Goal: Transaction & Acquisition: Purchase product/service

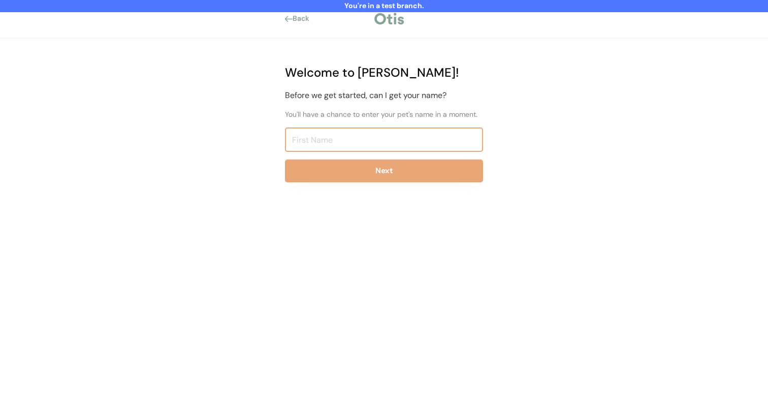
click at [385, 141] on input "input" at bounding box center [384, 139] width 198 height 24
type input "Niina Test817"
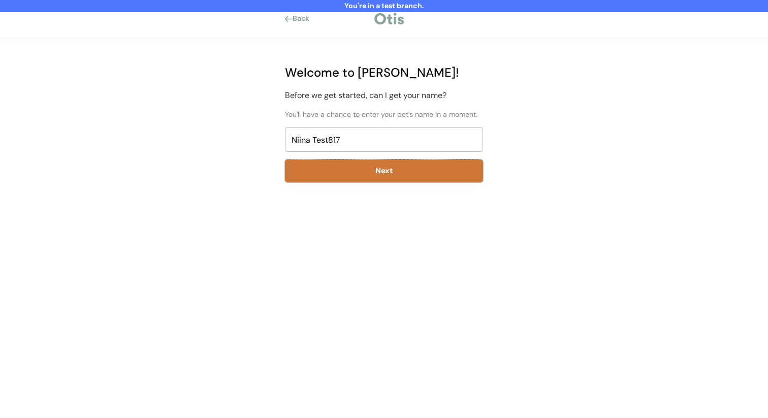
click at [398, 178] on button "Next" at bounding box center [384, 170] width 198 height 23
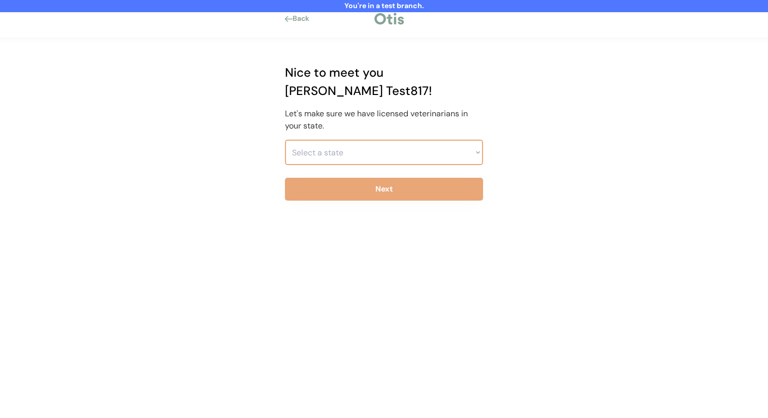
click at [372, 140] on select "Select a state Alabama Alaska American Samoa Arizona Arkansas California Colora…" at bounding box center [384, 152] width 198 height 25
select select ""1348695171700984260__LOOKUP__1703261330881x637905330213908200""
click at [285, 140] on select "Select a state Alabama Alaska American Samoa Arizona Arkansas California Colora…" at bounding box center [384, 152] width 198 height 25
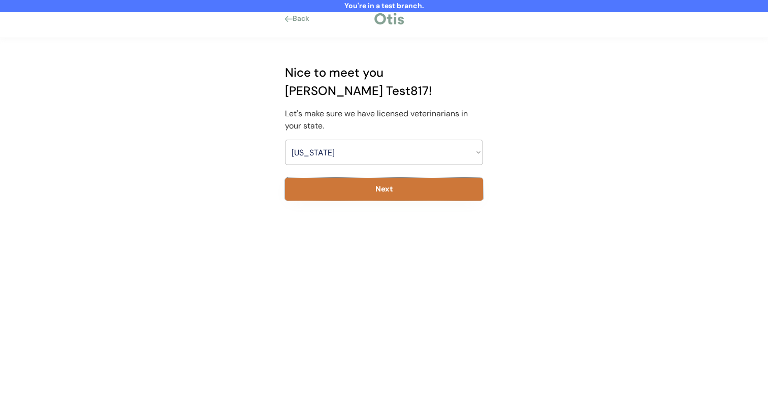
click at [371, 178] on button "Next" at bounding box center [384, 189] width 198 height 23
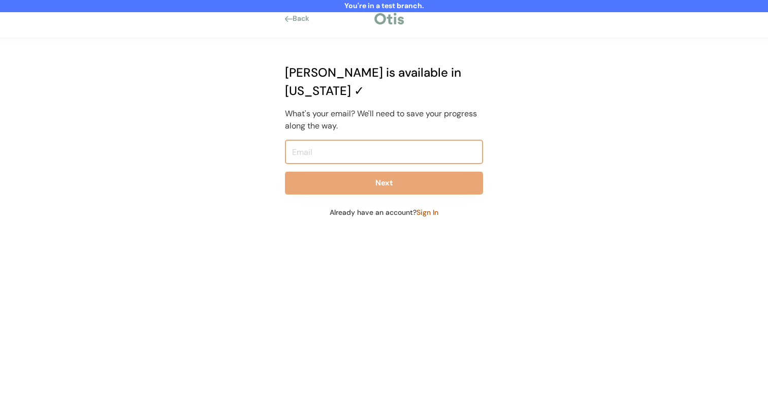
click at [355, 140] on input "email" at bounding box center [384, 152] width 198 height 24
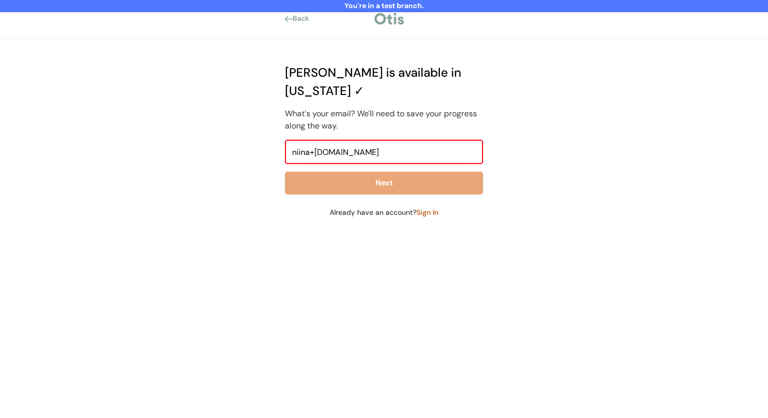
click at [315, 140] on input "niina+otisforpets.com" at bounding box center [384, 152] width 198 height 24
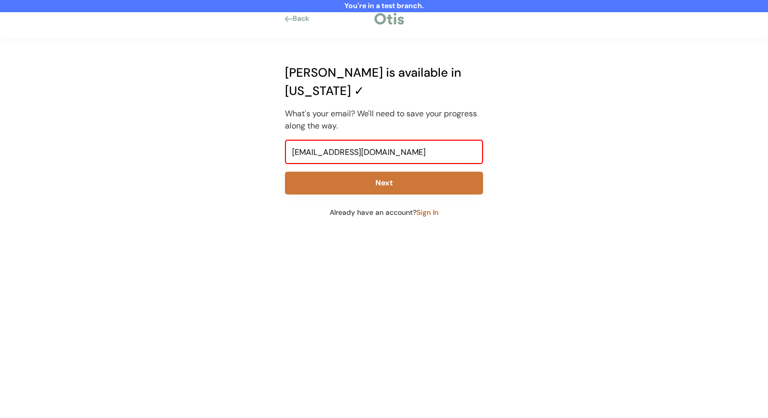
type input "niina+test817@otisforpets.com"
click at [376, 172] on button "Next" at bounding box center [384, 183] width 198 height 23
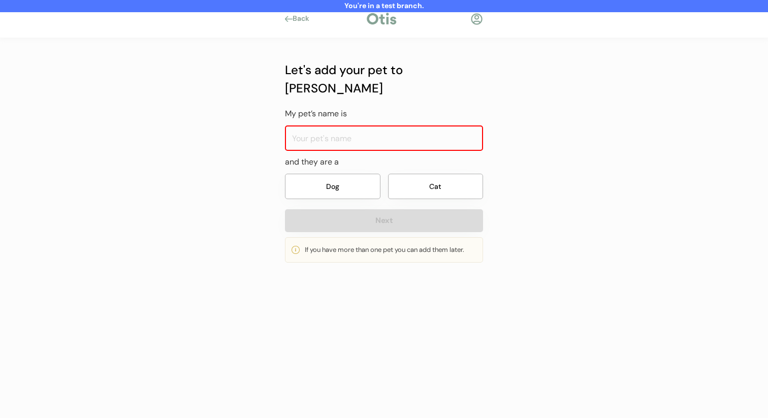
click at [342, 125] on input "input" at bounding box center [384, 137] width 198 height 25
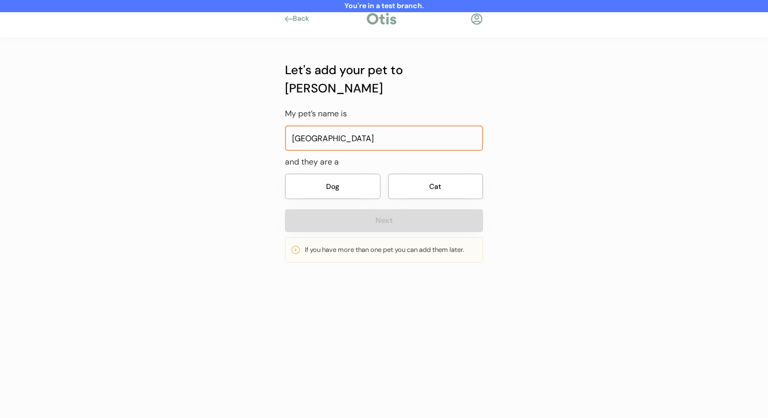
type input "Orville"
click at [311, 174] on button "Dog" at bounding box center [332, 186] width 95 height 25
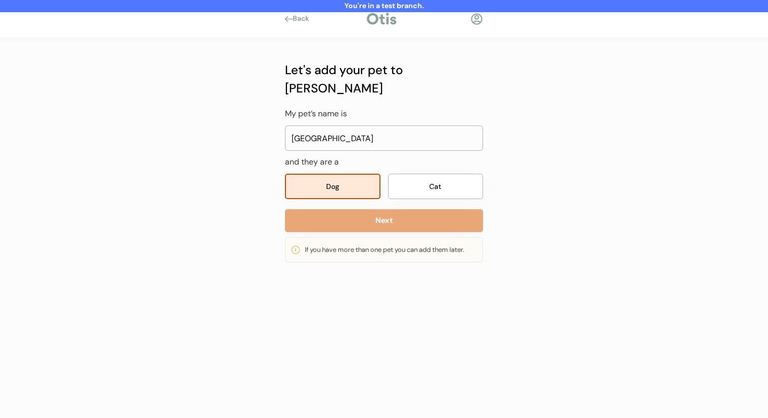
click at [320, 184] on div "Let's add your pet to Otis My pet’s name is and they are a Dog Cat Next If you …" at bounding box center [384, 162] width 198 height 202
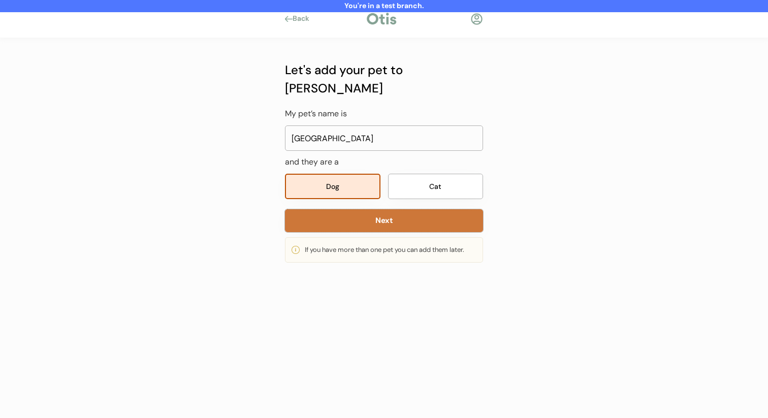
click at [322, 209] on button "Next" at bounding box center [384, 220] width 198 height 23
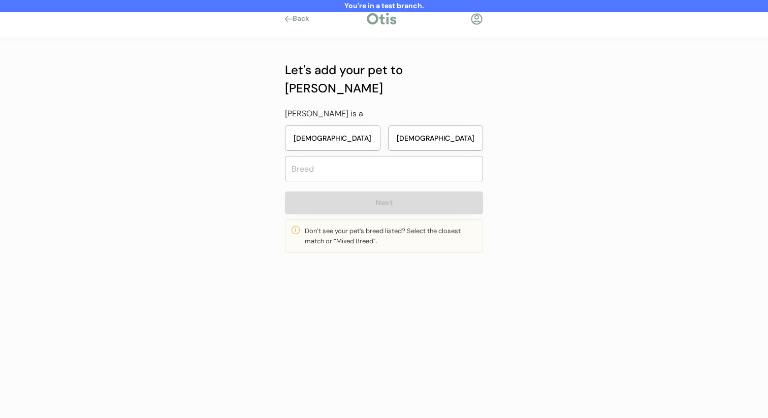
click at [410, 125] on button "Male" at bounding box center [435, 137] width 95 height 25
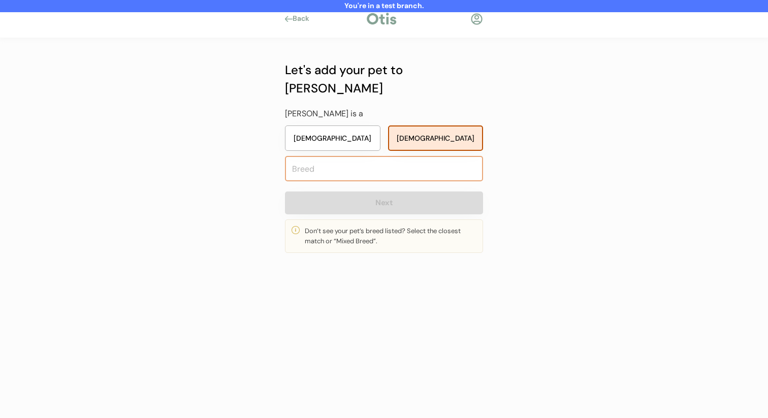
click at [407, 156] on input "text" at bounding box center [384, 168] width 198 height 25
type input "mixed"
type input "mixed Breed"
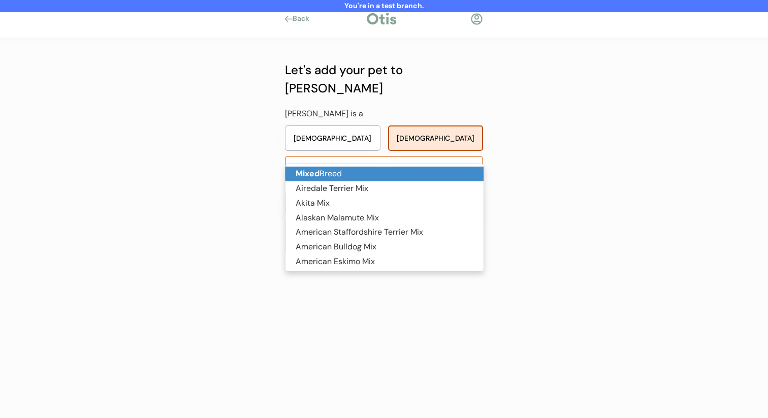
click at [397, 167] on p "Mixed Breed" at bounding box center [384, 174] width 198 height 15
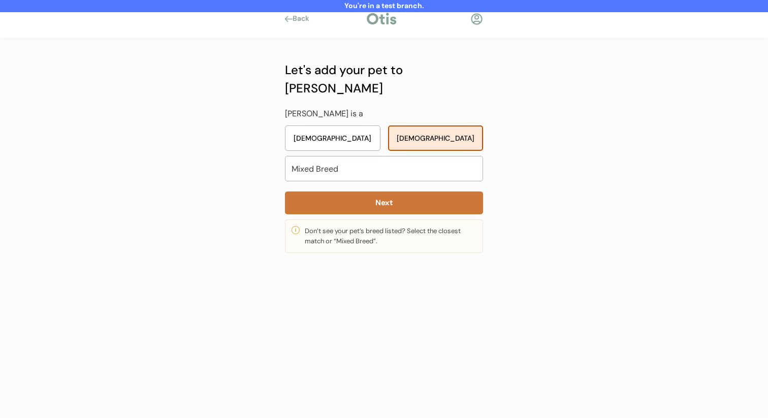
type input "Mixed Breed"
click at [387, 191] on button "Next" at bounding box center [384, 202] width 198 height 23
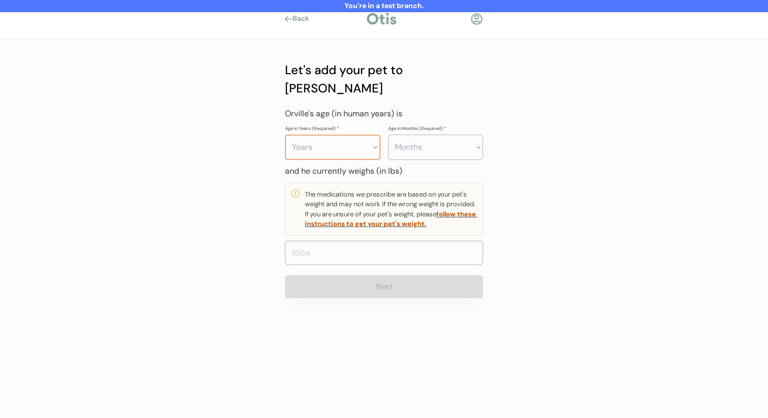
click at [419, 135] on select "Months 0 1 2 3 4 5 6 7 8 9 10 11" at bounding box center [435, 147] width 95 height 25
click at [349, 135] on select "Years 0 1 2 3 4 5 6 7 8 9 10 11 12 13 14 15 16 17 18 19 20" at bounding box center [332, 147] width 95 height 25
select select "2"
click at [285, 135] on select "Years 0 1 2 3 4 5 6 7 8 9 10 11 12 13 14 15 16 17 18 19 20" at bounding box center [332, 147] width 95 height 25
click at [433, 135] on select "Months 0 1 2 3 4 5 6 7 8 9 10 11" at bounding box center [435, 147] width 95 height 25
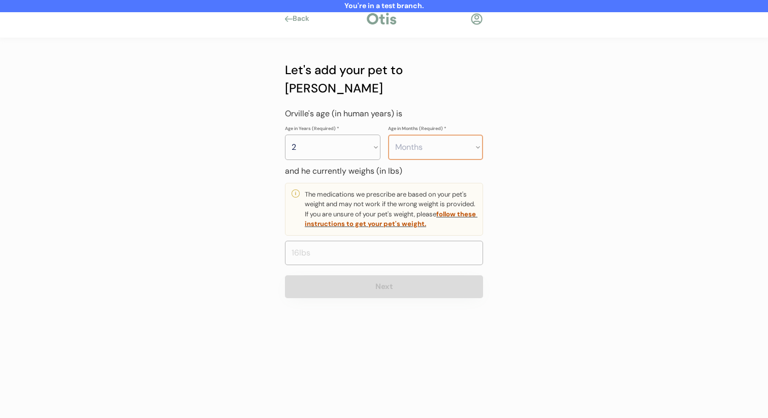
select select "6"
click at [388, 135] on select "Months 0 1 2 3 4 5 6 7 8 9 10 11" at bounding box center [435, 147] width 95 height 25
click at [411, 241] on input "input" at bounding box center [384, 253] width 198 height 24
type input "22.0"
click at [401, 275] on button "Next" at bounding box center [384, 286] width 198 height 23
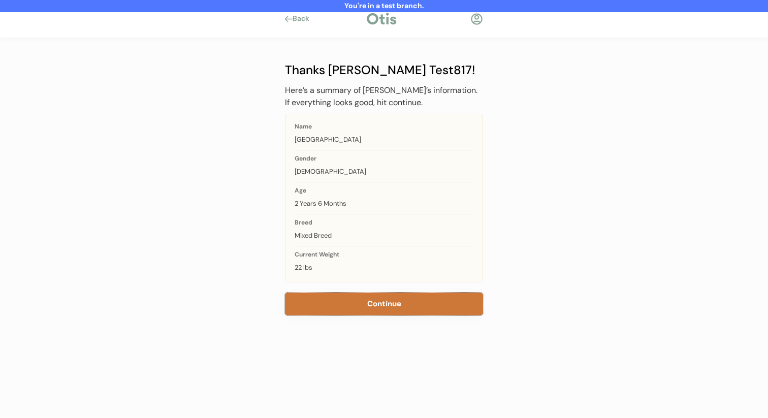
click at [365, 294] on button "Continue" at bounding box center [384, 303] width 198 height 23
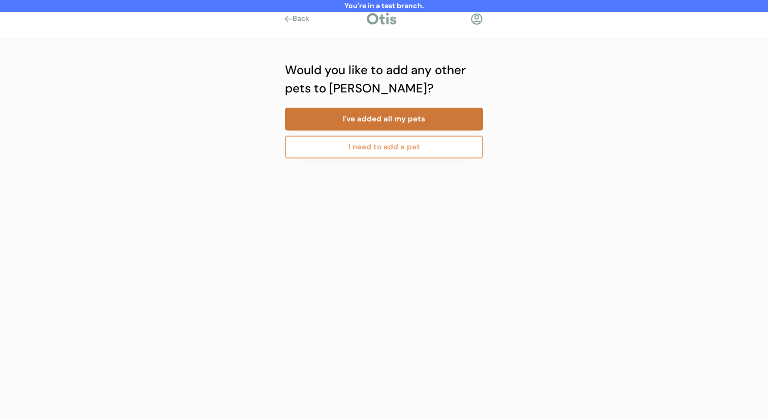
click at [381, 119] on button "I've added all my pets" at bounding box center [384, 119] width 198 height 23
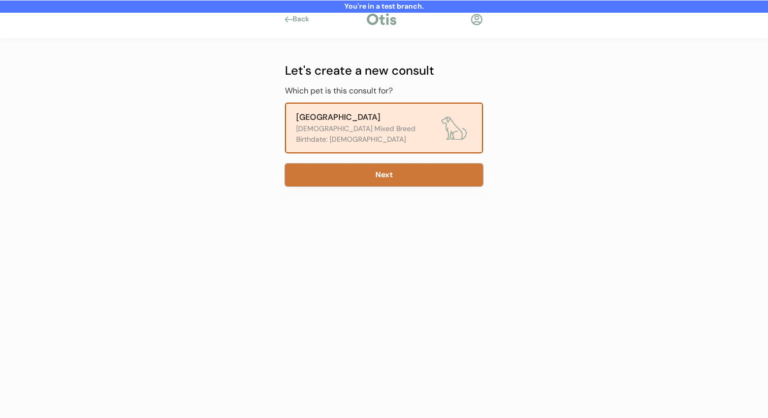
click at [387, 177] on button "Next" at bounding box center [384, 175] width 198 height 23
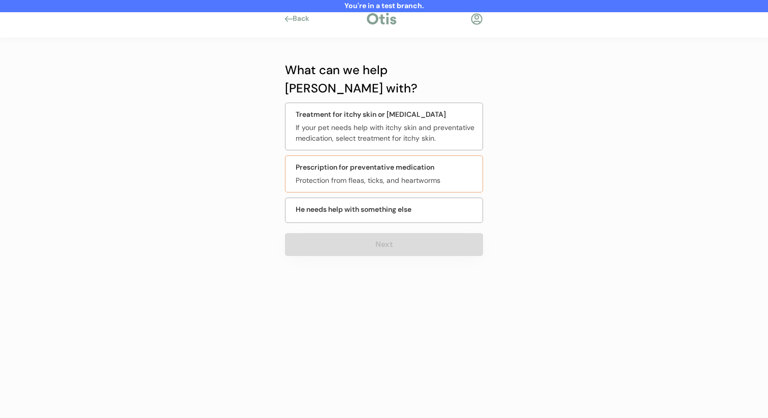
click at [373, 175] on div "Protection from fleas, ticks, and heartworms" at bounding box center [386, 180] width 181 height 11
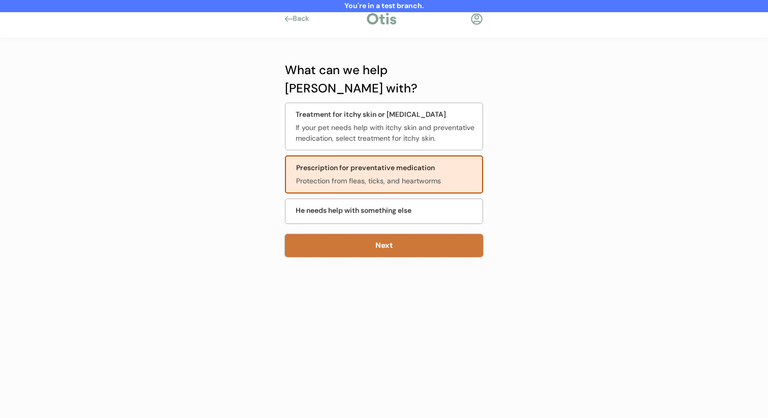
click at [380, 234] on button "Next" at bounding box center [384, 245] width 198 height 23
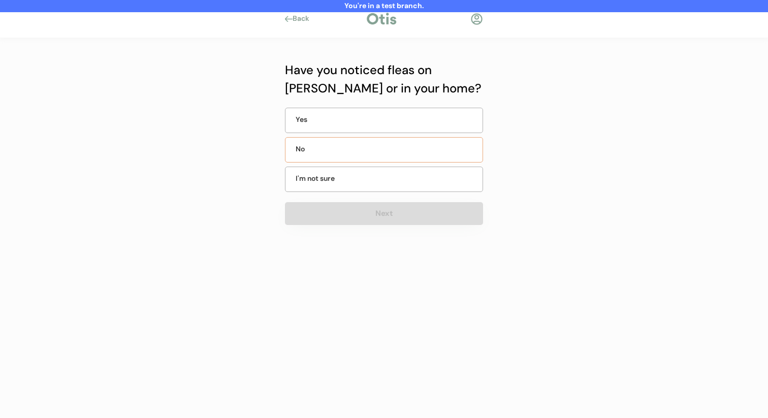
click at [380, 153] on div "No" at bounding box center [384, 149] width 198 height 25
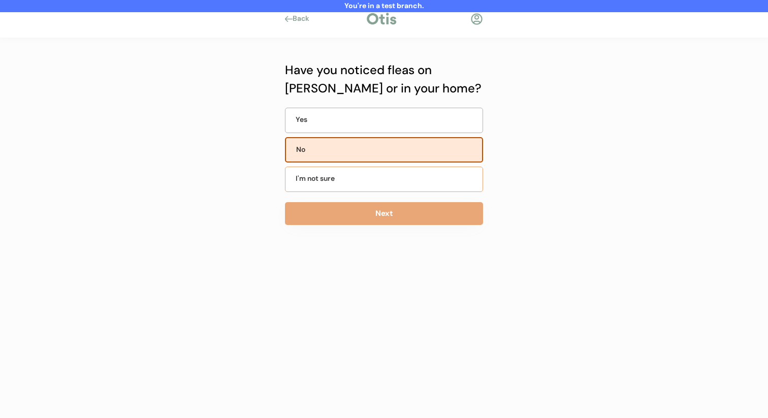
click at [372, 212] on button "Next" at bounding box center [384, 213] width 198 height 23
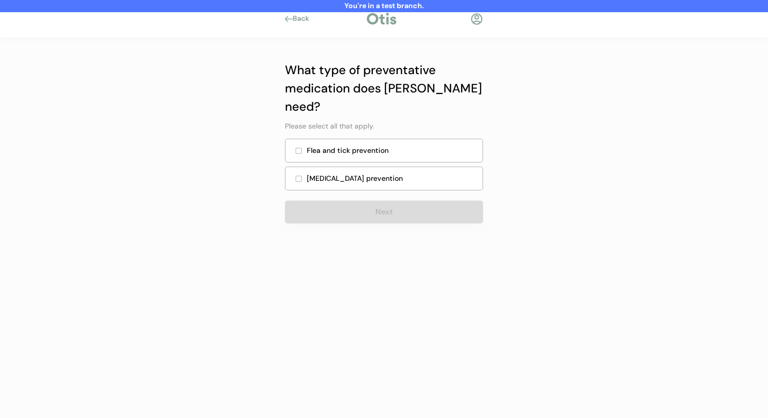
click at [385, 167] on div "Heartworm prevention" at bounding box center [384, 179] width 198 height 24
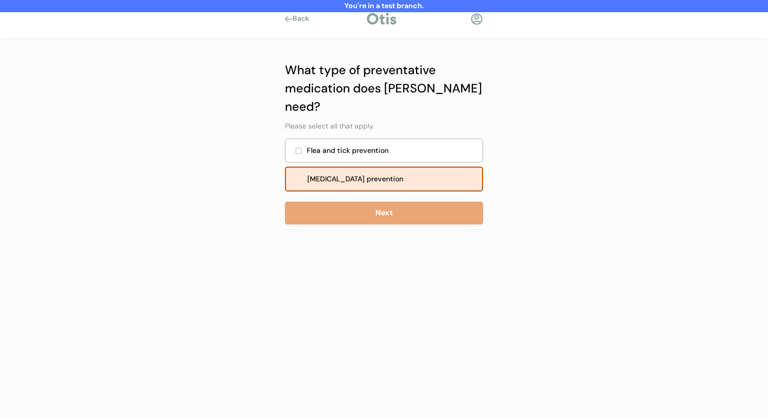
click at [393, 139] on div "Flea and tick prevention" at bounding box center [384, 151] width 198 height 24
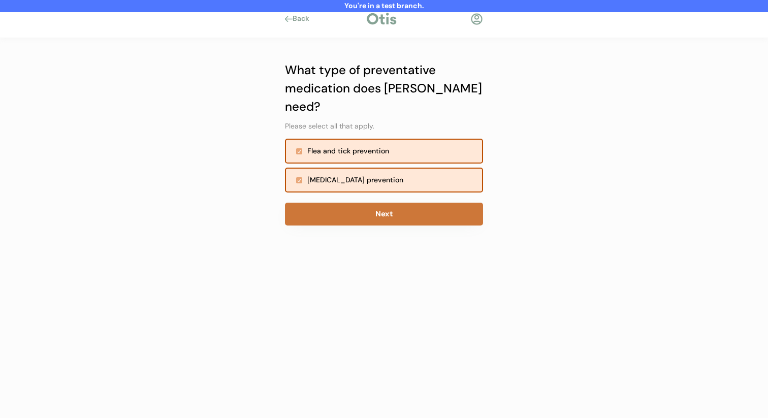
click at [384, 203] on button "Next" at bounding box center [384, 214] width 198 height 23
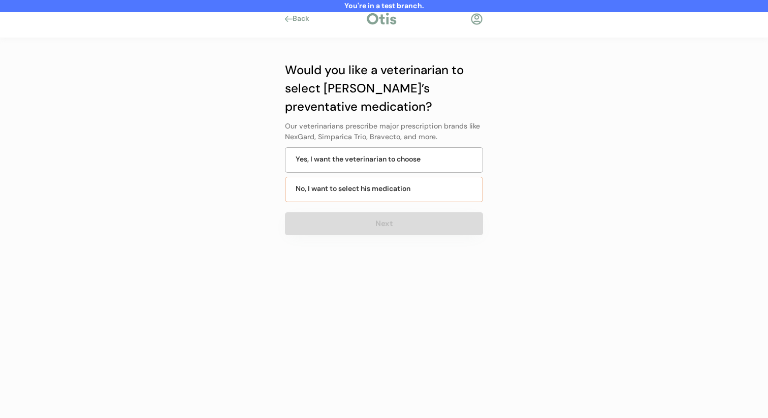
click at [387, 195] on div "No, I want to select his medication" at bounding box center [384, 189] width 198 height 25
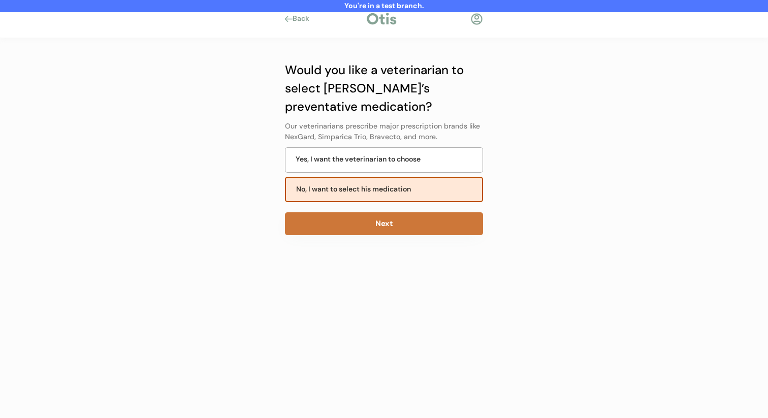
click at [386, 224] on button "Next" at bounding box center [384, 223] width 198 height 23
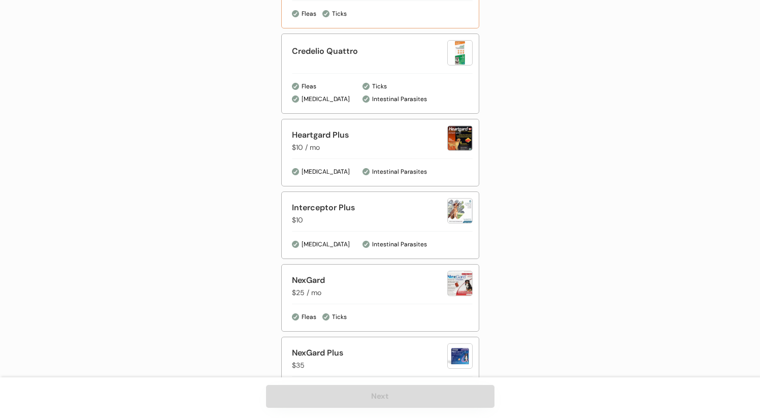
scroll to position [430, 0]
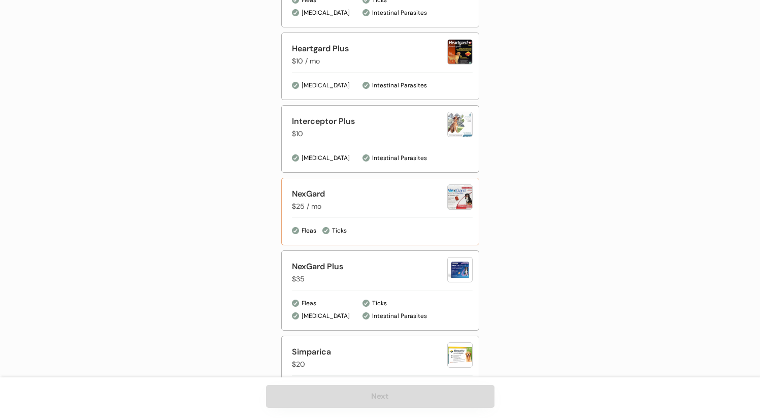
click at [398, 217] on div at bounding box center [382, 217] width 181 height 1
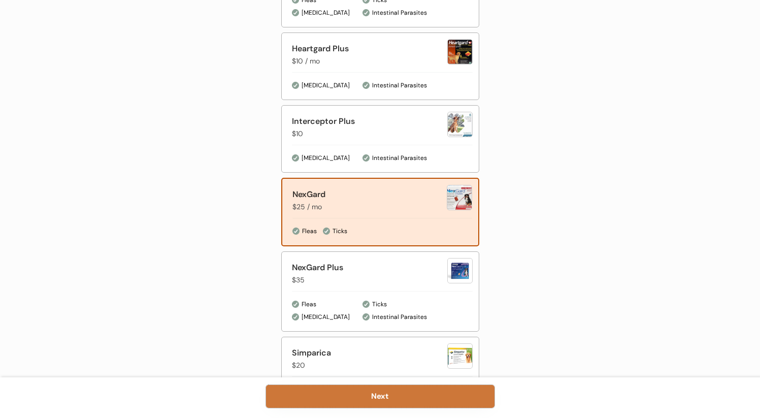
click at [357, 397] on button "Next" at bounding box center [380, 396] width 229 height 23
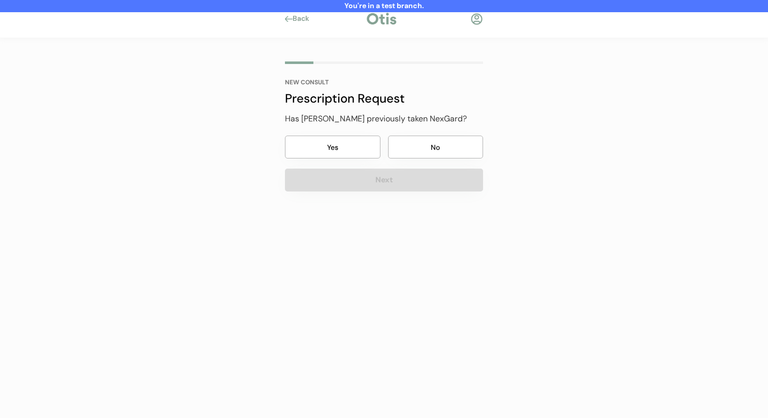
click at [434, 150] on button "No" at bounding box center [435, 147] width 95 height 23
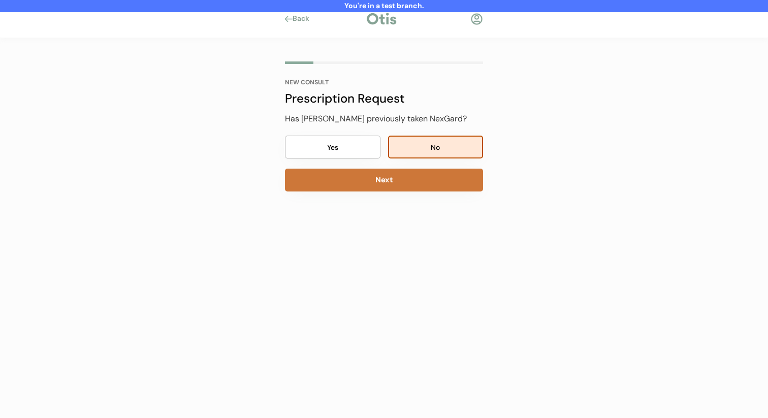
click at [426, 180] on button "Next" at bounding box center [384, 180] width 198 height 23
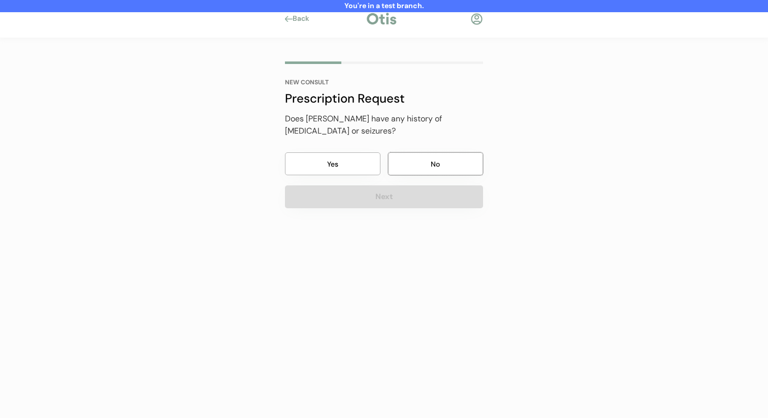
click at [433, 156] on button "No" at bounding box center [435, 163] width 95 height 23
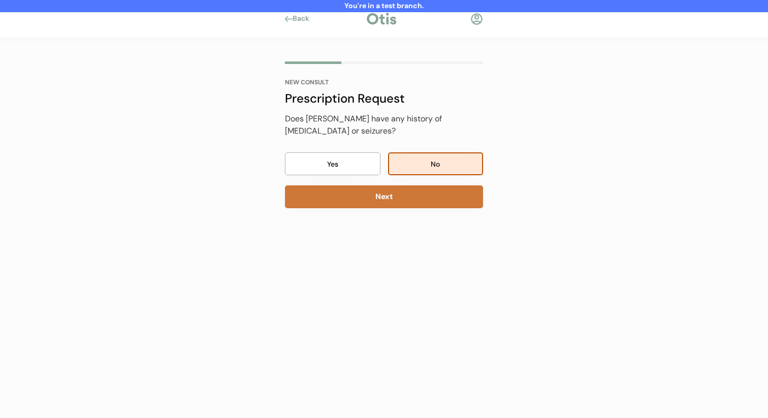
click at [422, 206] on button "Next" at bounding box center [384, 196] width 198 height 23
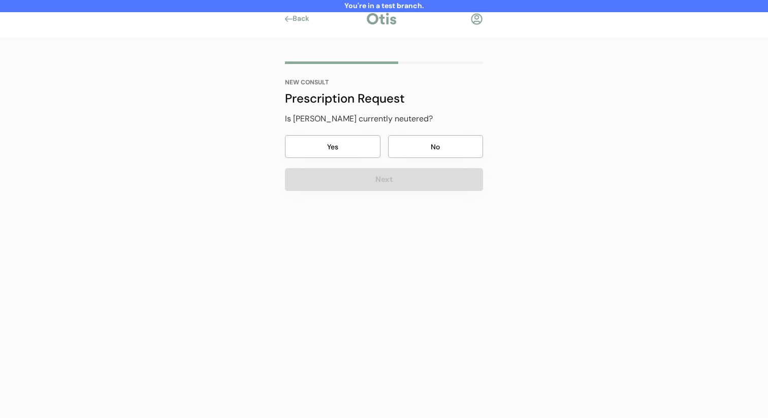
click at [435, 159] on div "Is Orville currently neutered? Yes No Next" at bounding box center [384, 152] width 198 height 78
click at [433, 147] on button "No" at bounding box center [435, 146] width 95 height 23
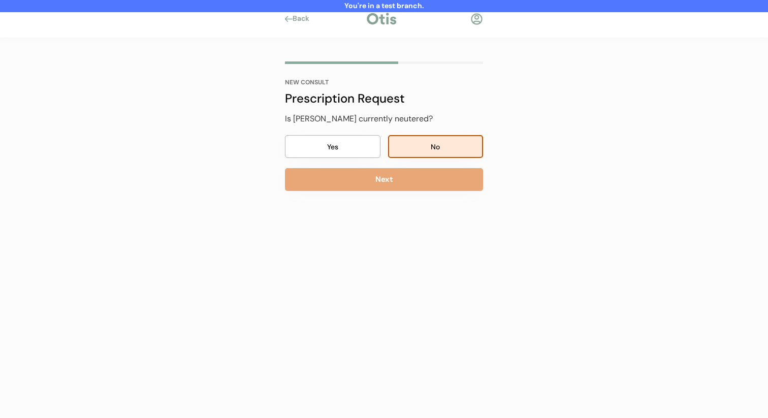
click at [425, 170] on button "Next" at bounding box center [384, 179] width 198 height 23
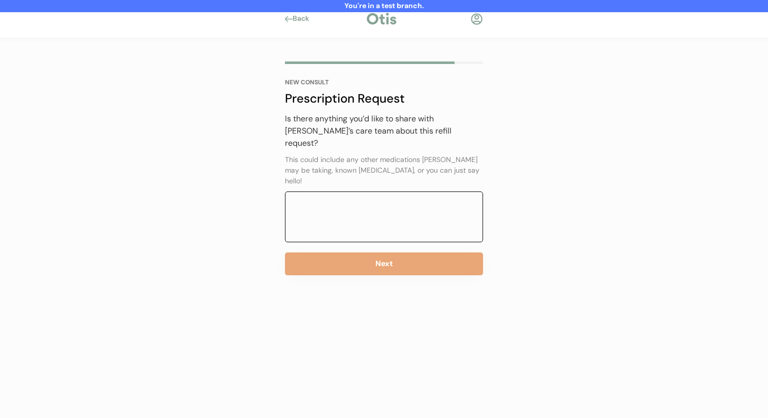
click at [409, 191] on textarea at bounding box center [384, 216] width 198 height 51
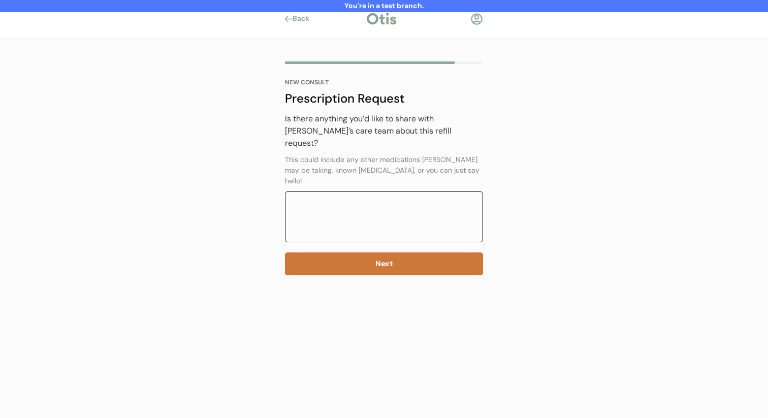
click at [392, 252] on button "Next" at bounding box center [384, 263] width 198 height 23
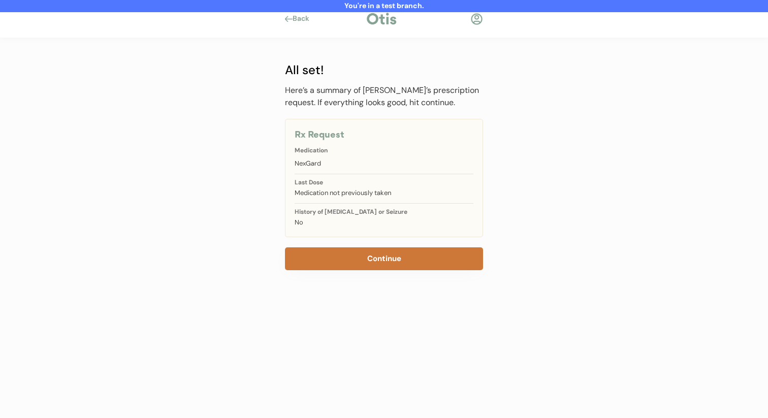
click at [380, 256] on button "Continue" at bounding box center [384, 258] width 198 height 23
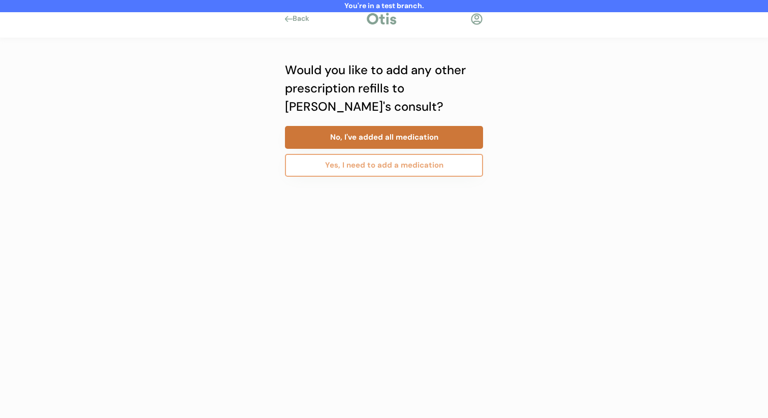
click at [399, 142] on button "No, I've added all medication" at bounding box center [384, 137] width 198 height 23
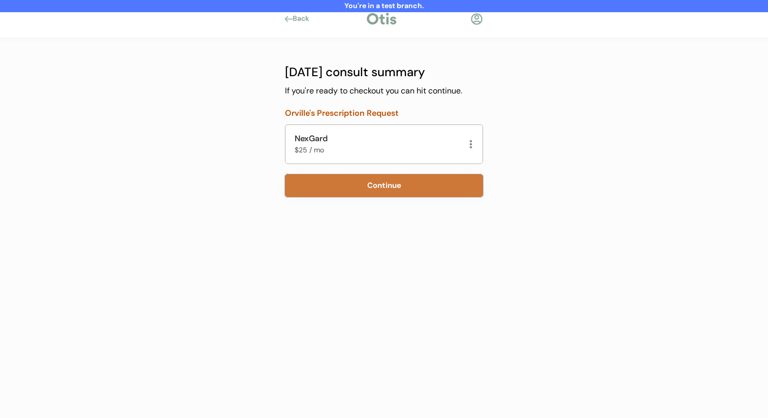
click at [355, 189] on button "Continue" at bounding box center [384, 185] width 198 height 23
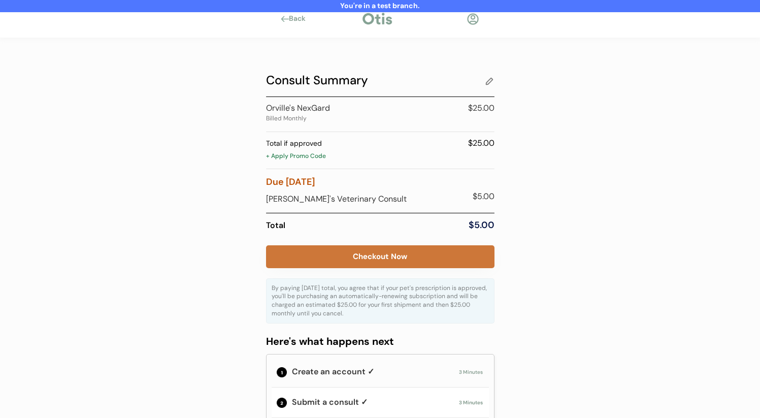
click at [370, 259] on button "Checkout Now" at bounding box center [380, 256] width 229 height 23
